Goal: Find specific page/section: Find specific page/section

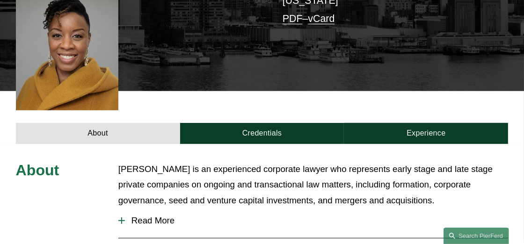
scroll to position [281, 0]
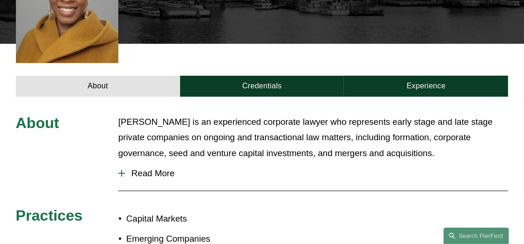
click at [119, 173] on div at bounding box center [121, 173] width 7 height 1
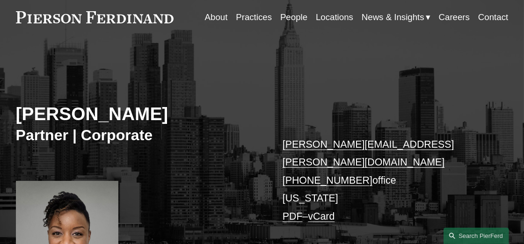
scroll to position [0, 0]
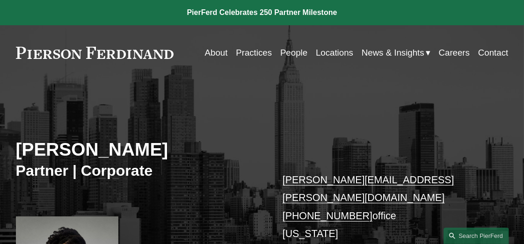
click at [296, 50] on link "People" at bounding box center [293, 52] width 27 height 17
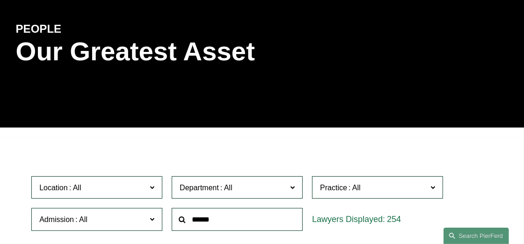
scroll to position [140, 0]
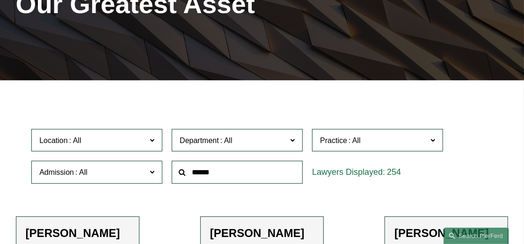
click at [154, 143] on span at bounding box center [152, 140] width 5 height 12
click at [0, 0] on link "[GEOGRAPHIC_DATA]" at bounding box center [0, 0] width 0 height 0
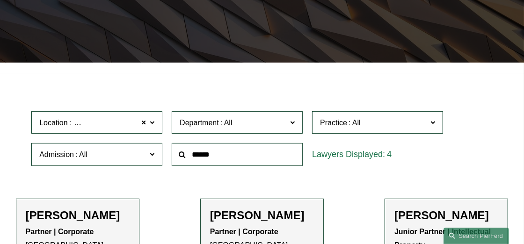
scroll to position [234, 0]
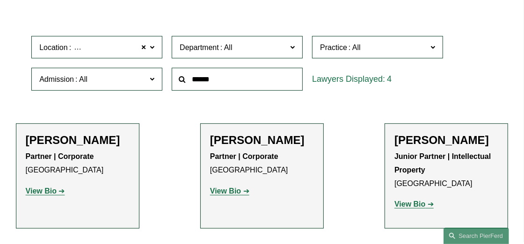
click at [45, 192] on strong "View Bio" at bounding box center [41, 191] width 31 height 8
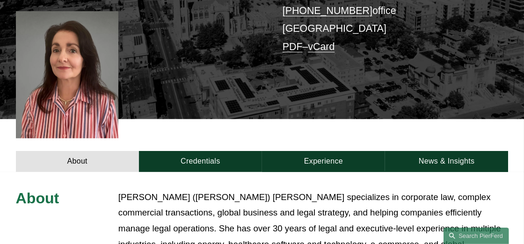
scroll to position [187, 0]
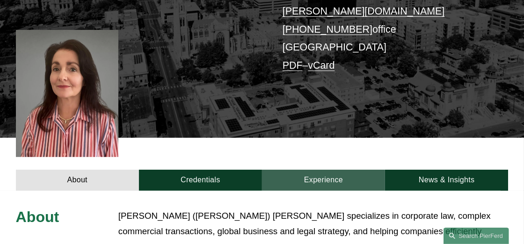
click at [324, 170] on link "Experience" at bounding box center [323, 180] width 123 height 21
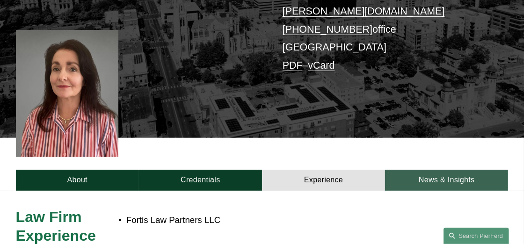
click at [429, 170] on link "News & Insights" at bounding box center [446, 180] width 123 height 21
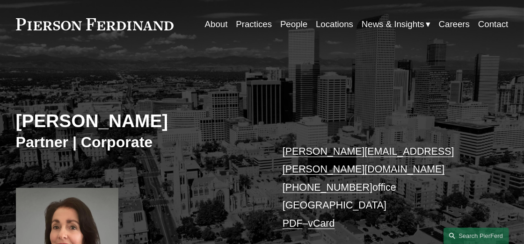
scroll to position [0, 0]
